Goal: Task Accomplishment & Management: Use online tool/utility

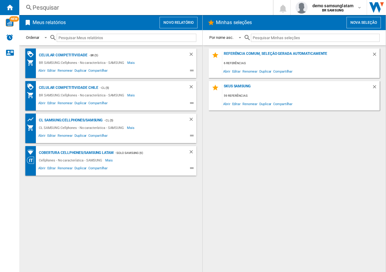
click at [180, 22] on button "Novo relatório" at bounding box center [179, 22] width 38 height 11
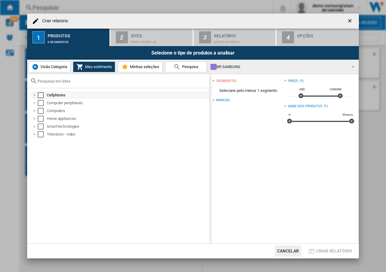
click at [35, 95] on div at bounding box center [35, 95] width 6 height 6
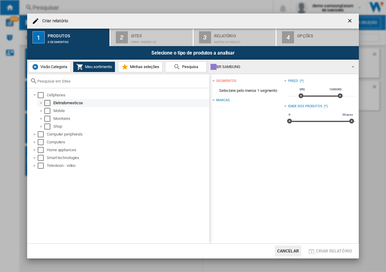
click at [40, 103] on div at bounding box center [41, 103] width 6 height 6
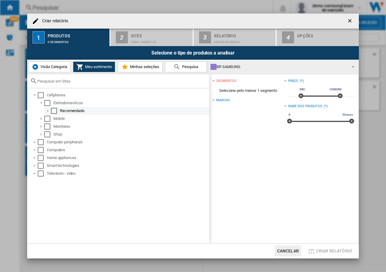
click at [49, 111] on div at bounding box center [48, 111] width 6 height 6
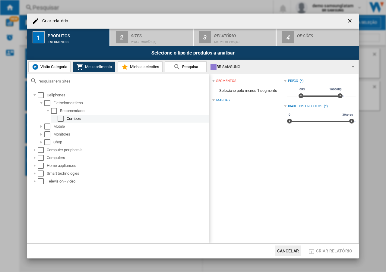
click at [61, 119] on div "Select" at bounding box center [61, 119] width 6 height 6
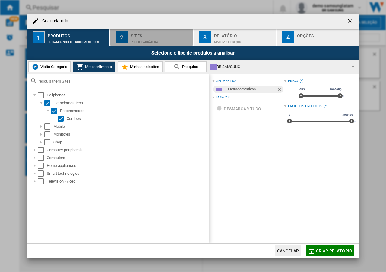
click at [148, 38] on div "Perfil padrão (6)" at bounding box center [160, 40] width 59 height 6
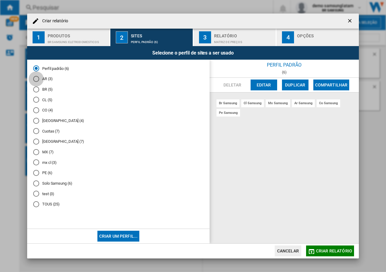
drag, startPoint x: 37, startPoint y: 79, endPoint x: 49, endPoint y: 82, distance: 12.7
click at [37, 79] on div "AR (3)" at bounding box center [36, 79] width 6 height 6
click at [262, 86] on button "Editar" at bounding box center [264, 85] width 27 height 11
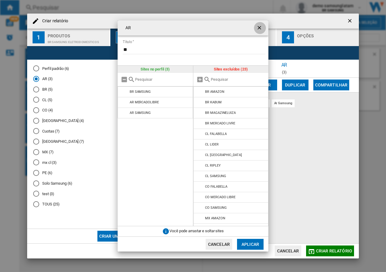
click at [260, 28] on ng-md-icon "getI18NText('BUTTONS.CLOSE_DIALOG')" at bounding box center [259, 28] width 7 height 7
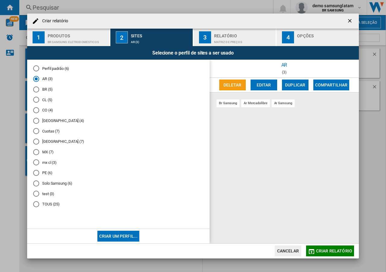
click at [349, 21] on ng-md-icon "getI18NText('BUTTONS.CLOSE_DIALOG')" at bounding box center [350, 21] width 7 height 7
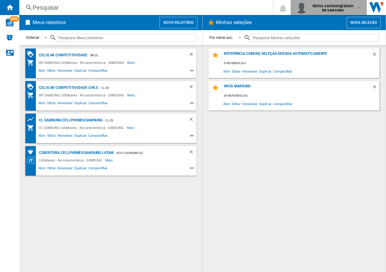
click at [360, 8] on md-icon "button" at bounding box center [359, 7] width 5 height 5
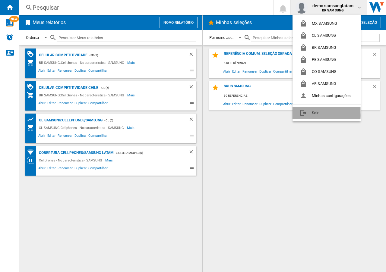
click at [318, 115] on button "Sair" at bounding box center [327, 113] width 68 height 12
